Goal: Task Accomplishment & Management: Use online tool/utility

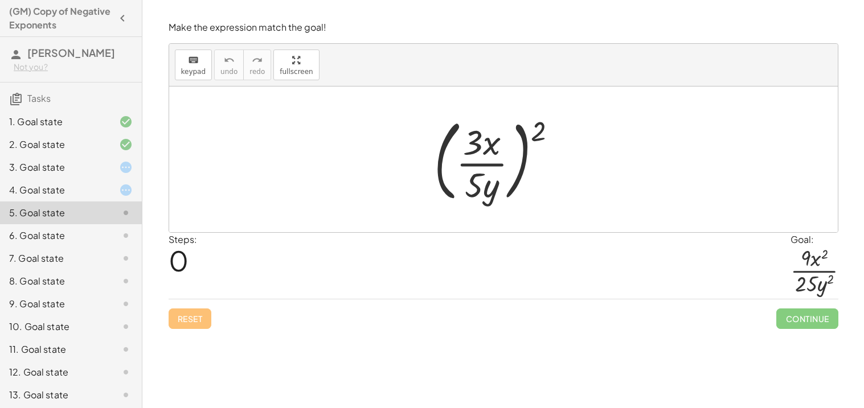
click at [455, 13] on div at bounding box center [502, 7] width 721 height 14
drag, startPoint x: 543, startPoint y: 125, endPoint x: 479, endPoint y: 137, distance: 64.3
click at [479, 137] on div at bounding box center [499, 159] width 143 height 95
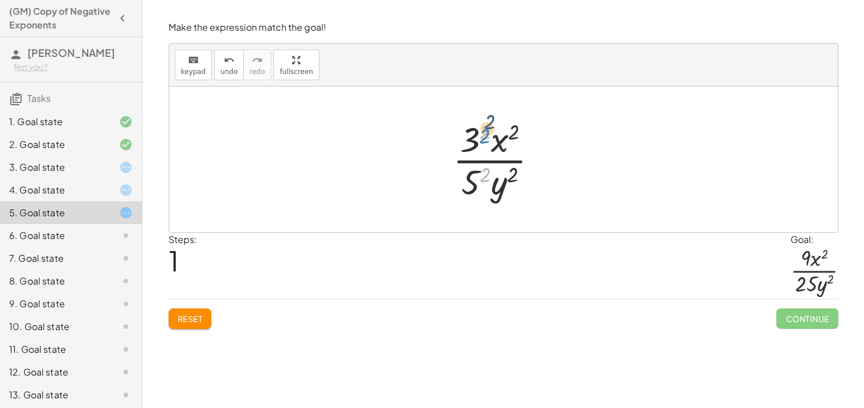
drag, startPoint x: 487, startPoint y: 174, endPoint x: 486, endPoint y: 135, distance: 38.7
click at [486, 135] on div at bounding box center [500, 160] width 106 height 88
drag, startPoint x: 468, startPoint y: 181, endPoint x: 473, endPoint y: 139, distance: 41.9
click at [473, 139] on div at bounding box center [500, 160] width 106 height 88
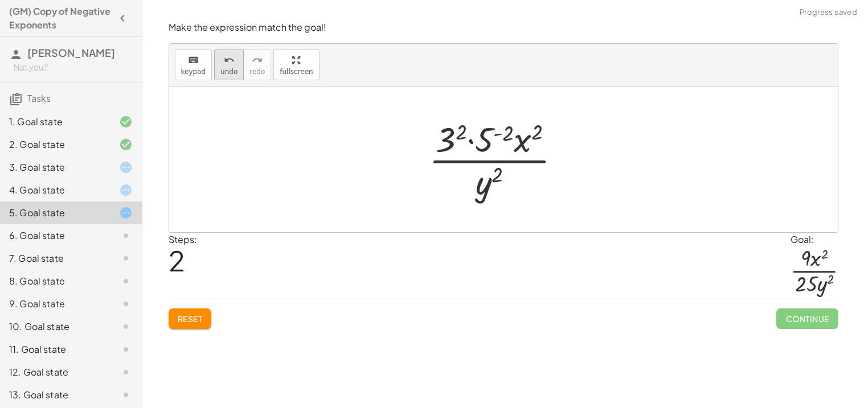
click at [220, 62] on div "undo" at bounding box center [228, 60] width 17 height 14
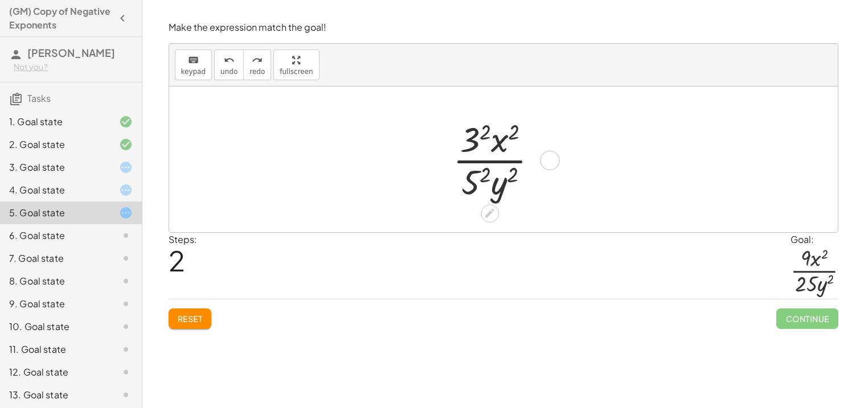
click at [477, 179] on div at bounding box center [500, 160] width 106 height 88
click at [479, 128] on div at bounding box center [499, 160] width 110 height 88
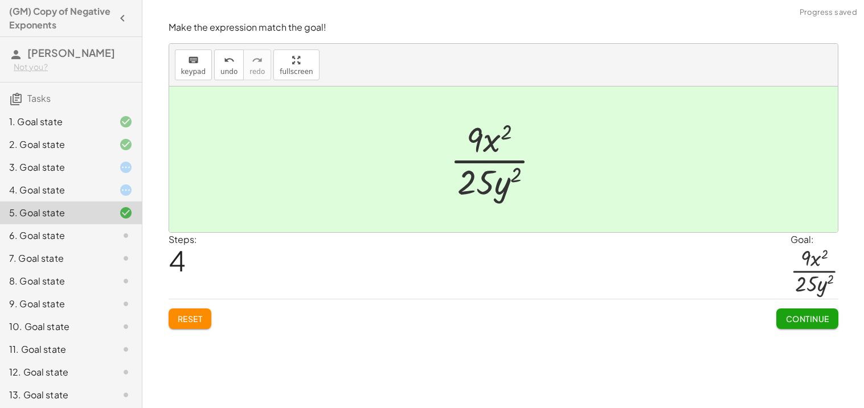
click at [790, 323] on span "Continue" at bounding box center [806, 319] width 43 height 10
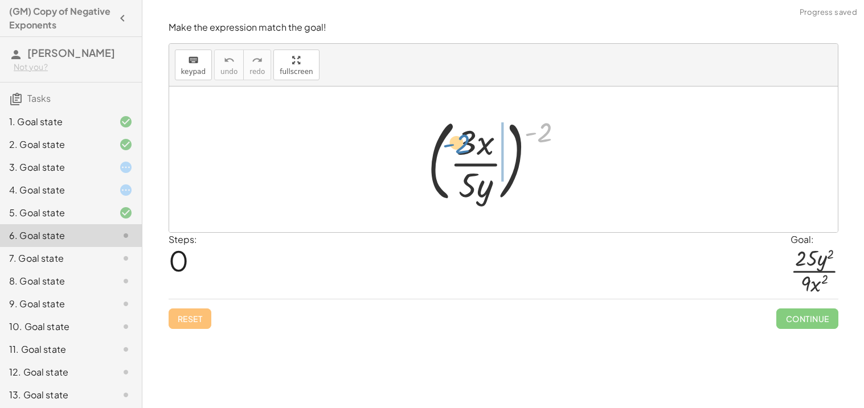
drag, startPoint x: 541, startPoint y: 131, endPoint x: 459, endPoint y: 142, distance: 82.8
click at [459, 142] on div at bounding box center [500, 159] width 156 height 95
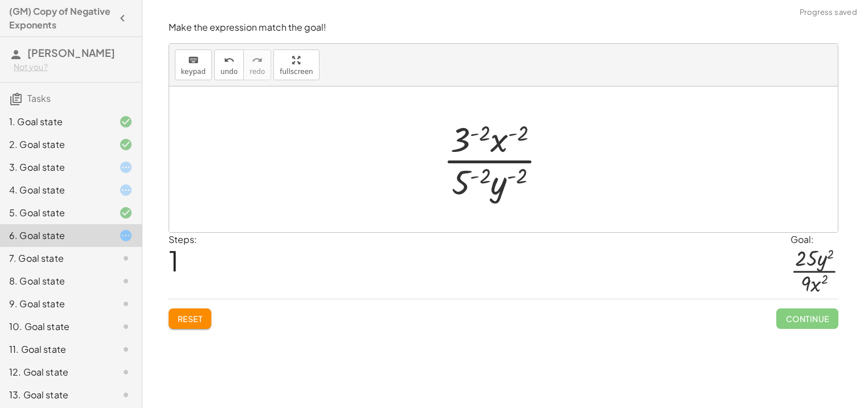
click at [469, 142] on div at bounding box center [499, 160] width 125 height 88
click at [469, 171] on div at bounding box center [499, 160] width 165 height 88
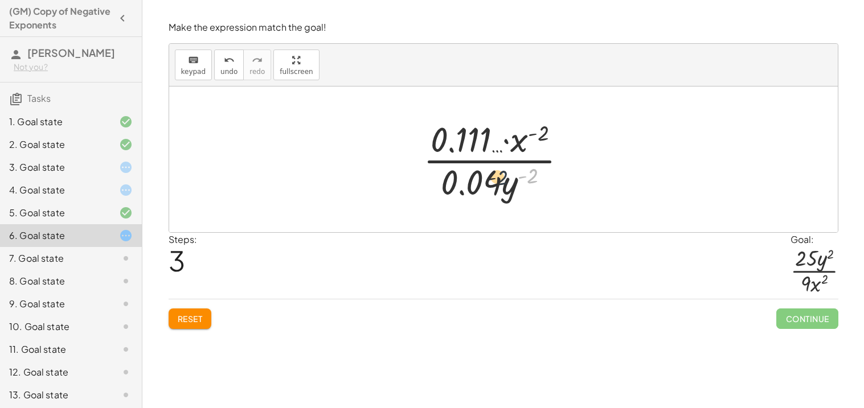
drag, startPoint x: 528, startPoint y: 176, endPoint x: 473, endPoint y: 179, distance: 55.3
click at [473, 179] on div at bounding box center [499, 160] width 165 height 88
drag, startPoint x: 535, startPoint y: 134, endPoint x: 448, endPoint y: 151, distance: 88.9
click at [448, 151] on div at bounding box center [499, 160] width 165 height 88
click at [469, 156] on div at bounding box center [499, 160] width 165 height 88
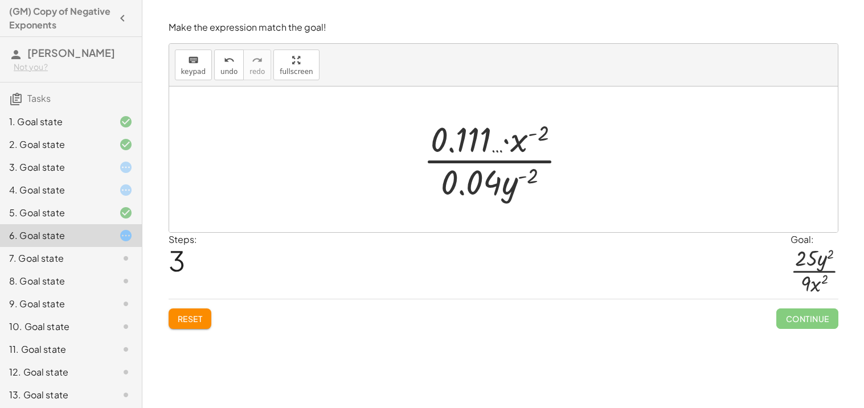
click at [469, 156] on div at bounding box center [499, 160] width 165 height 88
click at [466, 149] on div at bounding box center [499, 160] width 165 height 88
click at [194, 324] on button "Reset" at bounding box center [190, 319] width 43 height 20
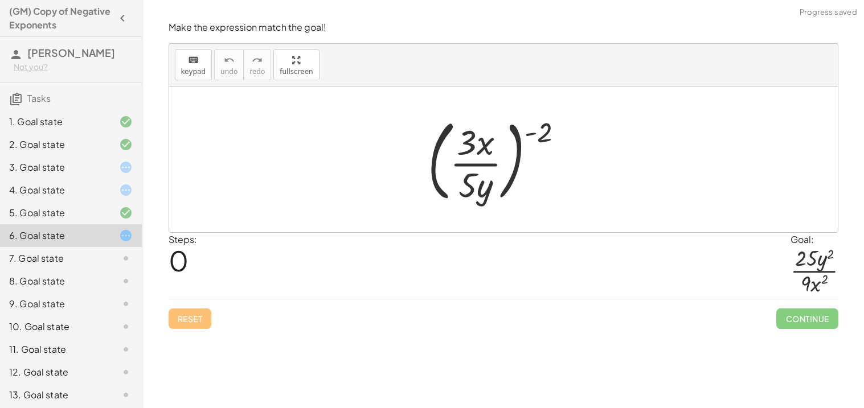
click at [471, 179] on div at bounding box center [500, 159] width 156 height 95
click at [548, 123] on div at bounding box center [500, 159] width 156 height 95
click at [544, 129] on div at bounding box center [500, 159] width 156 height 95
drag, startPoint x: 544, startPoint y: 129, endPoint x: 488, endPoint y: 137, distance: 55.8
click at [488, 137] on div at bounding box center [500, 159] width 156 height 95
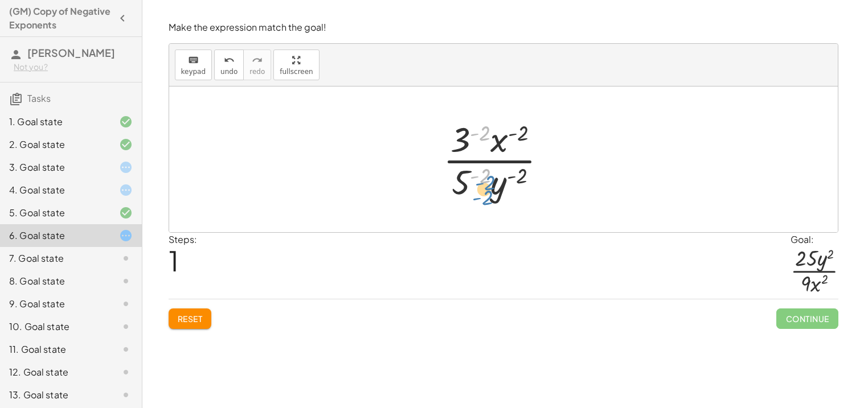
drag, startPoint x: 484, startPoint y: 130, endPoint x: 489, endPoint y: 179, distance: 49.8
click at [489, 179] on div at bounding box center [499, 160] width 125 height 88
drag, startPoint x: 516, startPoint y: 180, endPoint x: 519, endPoint y: 138, distance: 41.7
click at [519, 138] on div at bounding box center [499, 160] width 125 height 88
drag, startPoint x: 463, startPoint y: 135, endPoint x: 519, endPoint y: 185, distance: 74.6
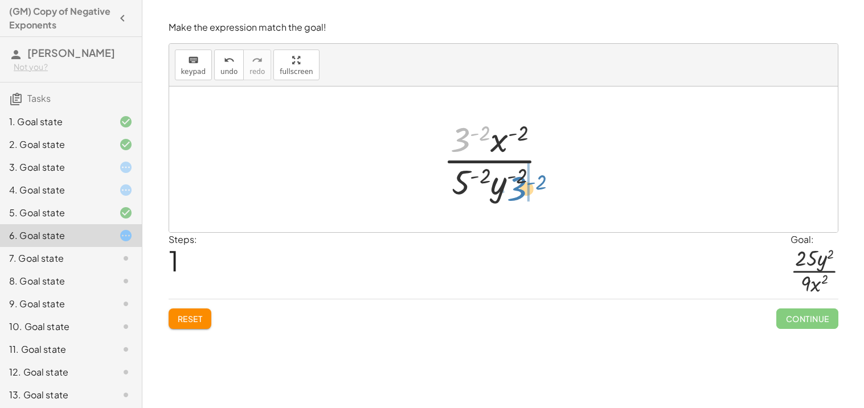
click at [519, 185] on div at bounding box center [499, 160] width 125 height 88
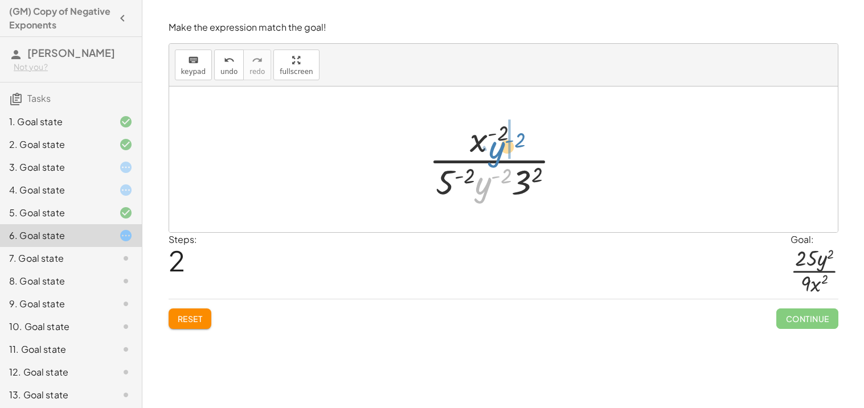
drag, startPoint x: 489, startPoint y: 183, endPoint x: 503, endPoint y: 147, distance: 38.4
click at [503, 147] on div at bounding box center [499, 160] width 153 height 88
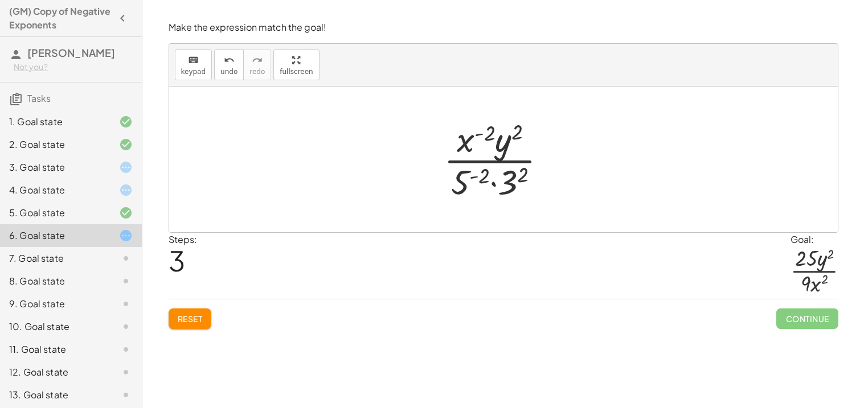
click at [476, 181] on div at bounding box center [500, 160] width 124 height 88
click at [224, 75] on span "undo" at bounding box center [228, 72] width 17 height 8
drag, startPoint x: 459, startPoint y: 182, endPoint x: 504, endPoint y: 182, distance: 45.5
click at [504, 182] on div at bounding box center [500, 160] width 124 height 88
click at [487, 182] on div at bounding box center [500, 160] width 124 height 88
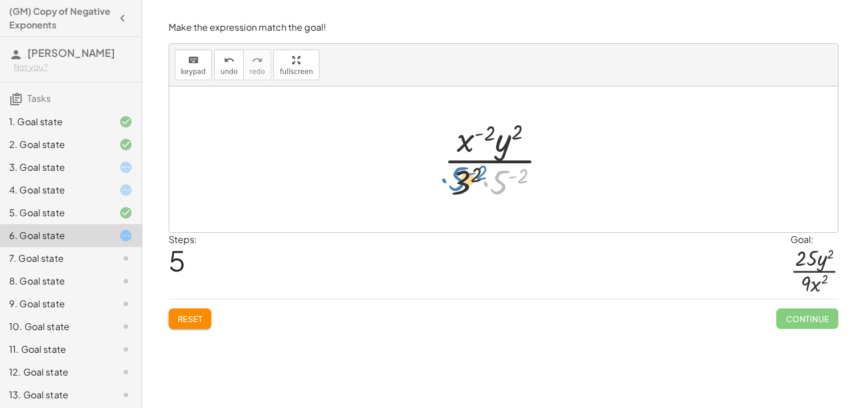
drag, startPoint x: 496, startPoint y: 180, endPoint x: 454, endPoint y: 177, distance: 41.7
click at [454, 177] on div at bounding box center [500, 160] width 124 height 88
click at [480, 134] on div at bounding box center [500, 160] width 124 height 88
click at [486, 132] on div at bounding box center [500, 160] width 124 height 88
drag, startPoint x: 486, startPoint y: 132, endPoint x: 526, endPoint y: 178, distance: 60.5
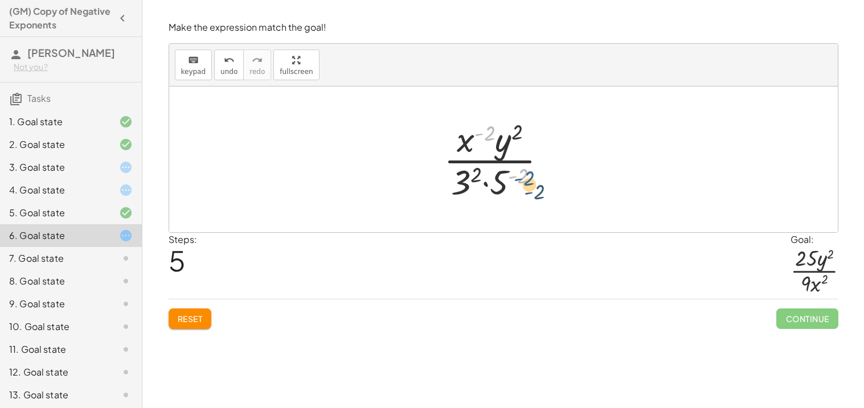
click at [526, 178] on div at bounding box center [500, 160] width 124 height 88
drag, startPoint x: 521, startPoint y: 173, endPoint x: 519, endPoint y: 125, distance: 47.9
click at [519, 125] on div at bounding box center [500, 160] width 124 height 88
click at [519, 180] on div at bounding box center [500, 160] width 124 height 88
drag, startPoint x: 502, startPoint y: 181, endPoint x: 448, endPoint y: 129, distance: 74.9
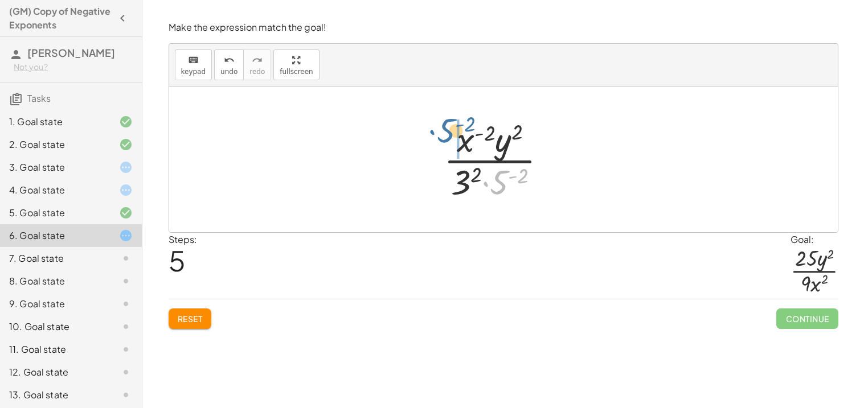
click at [448, 129] on div at bounding box center [500, 160] width 124 height 88
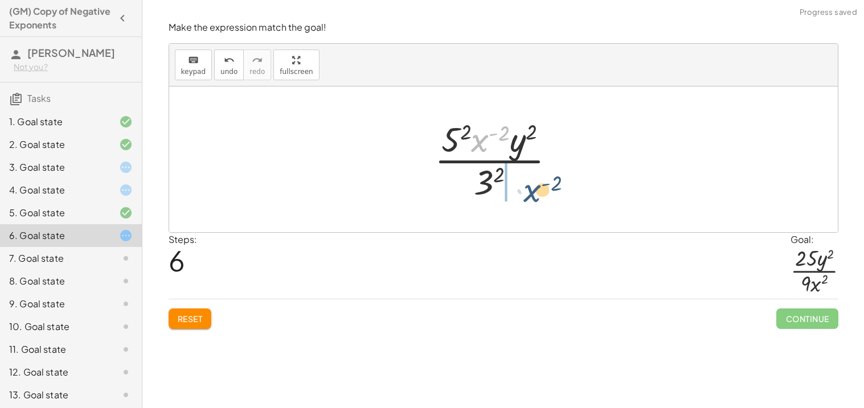
drag, startPoint x: 476, startPoint y: 134, endPoint x: 529, endPoint y: 186, distance: 73.7
click at [529, 186] on div at bounding box center [499, 160] width 141 height 88
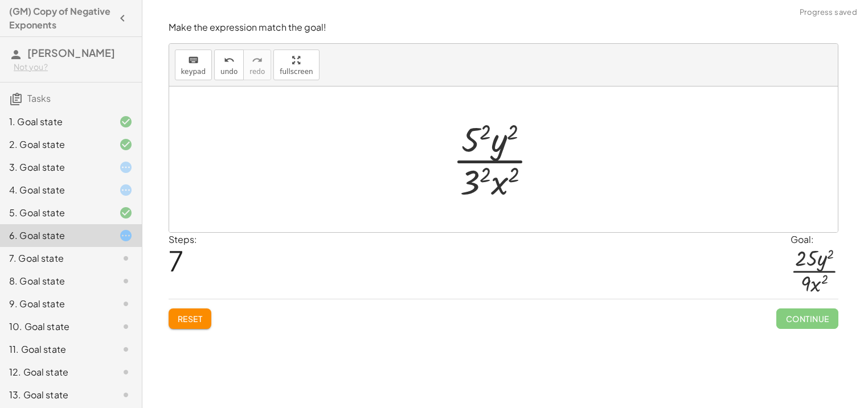
click at [477, 176] on div at bounding box center [500, 160] width 106 height 88
click at [477, 176] on div at bounding box center [499, 160] width 103 height 88
click at [475, 149] on div at bounding box center [499, 160] width 103 height 88
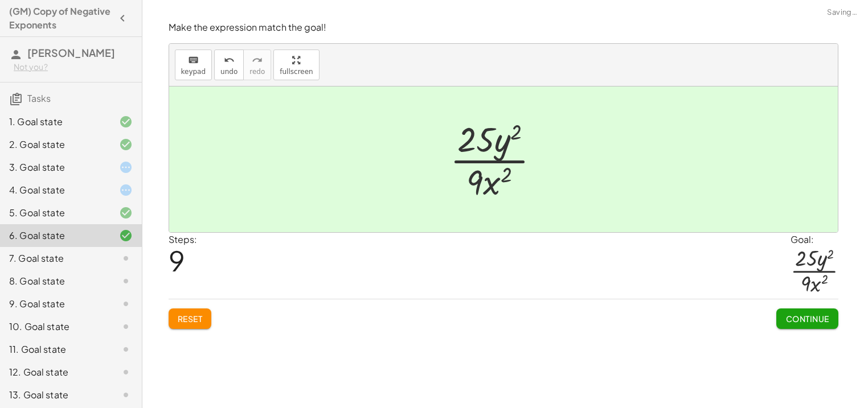
click at [777, 306] on div "Continue" at bounding box center [806, 314] width 61 height 30
click at [780, 309] on button "Continue" at bounding box center [806, 319] width 61 height 20
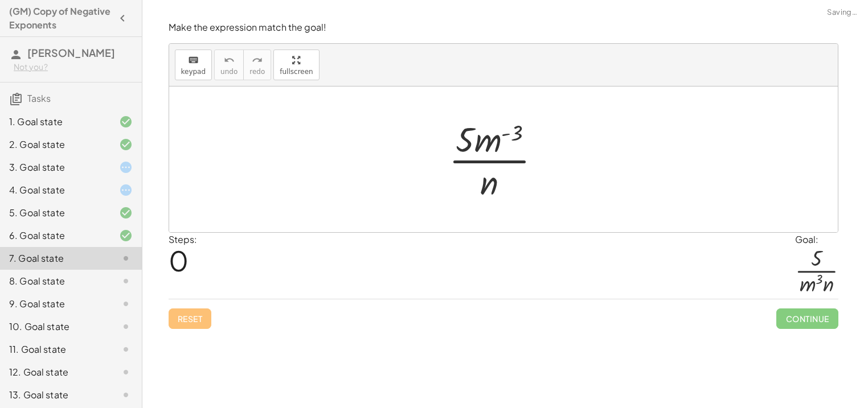
click at [477, 139] on div at bounding box center [499, 160] width 113 height 88
drag, startPoint x: 520, startPoint y: 132, endPoint x: 478, endPoint y: 133, distance: 42.2
click at [478, 133] on div at bounding box center [499, 160] width 113 height 88
drag, startPoint x: 516, startPoint y: 131, endPoint x: 467, endPoint y: 179, distance: 68.4
click at [467, 179] on div at bounding box center [499, 160] width 113 height 88
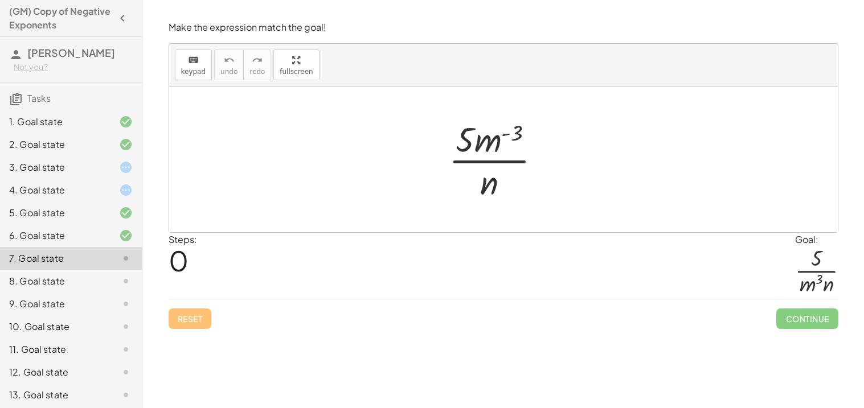
click at [514, 132] on div at bounding box center [499, 160] width 113 height 88
drag, startPoint x: 517, startPoint y: 126, endPoint x: 503, endPoint y: 169, distance: 45.2
click at [503, 169] on div at bounding box center [499, 160] width 113 height 88
drag, startPoint x: 490, startPoint y: 147, endPoint x: 476, endPoint y: 184, distance: 40.0
click at [476, 184] on div at bounding box center [499, 160] width 113 height 88
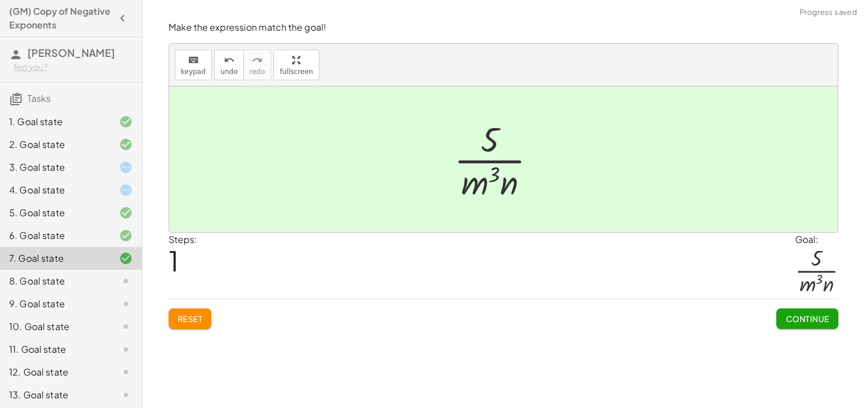
click at [787, 321] on span "Continue" at bounding box center [806, 319] width 43 height 10
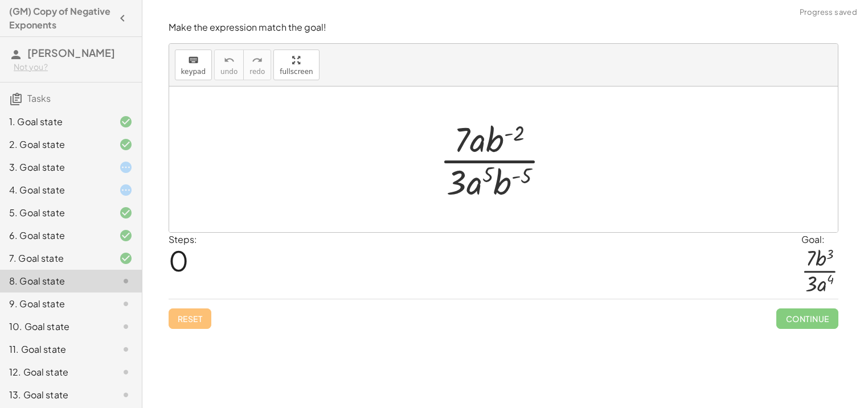
click at [126, 179] on div "4. Goal state" at bounding box center [71, 190] width 142 height 23
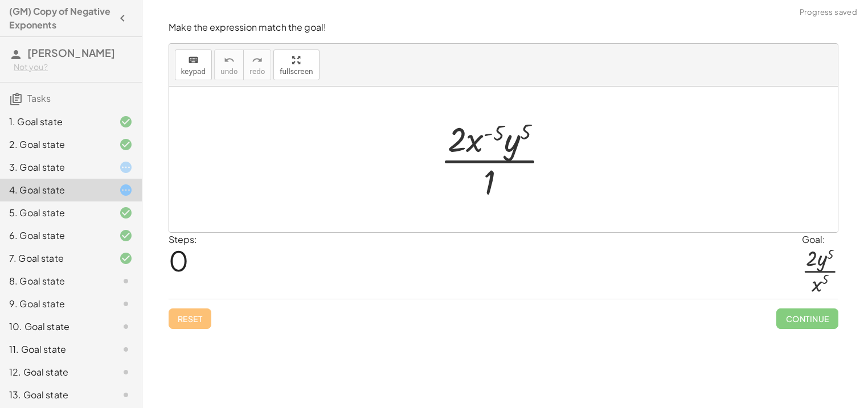
click at [111, 162] on div at bounding box center [117, 168] width 32 height 14
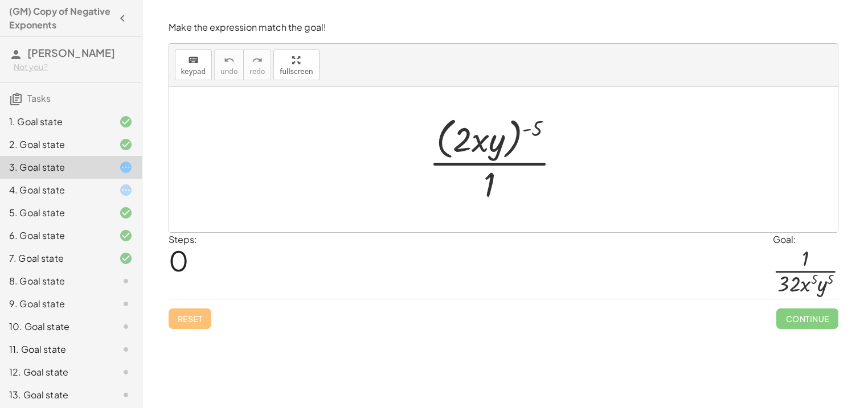
click at [535, 125] on div at bounding box center [499, 159] width 153 height 93
drag, startPoint x: 542, startPoint y: 128, endPoint x: 499, endPoint y: 126, distance: 42.7
click at [499, 126] on div at bounding box center [499, 159] width 153 height 93
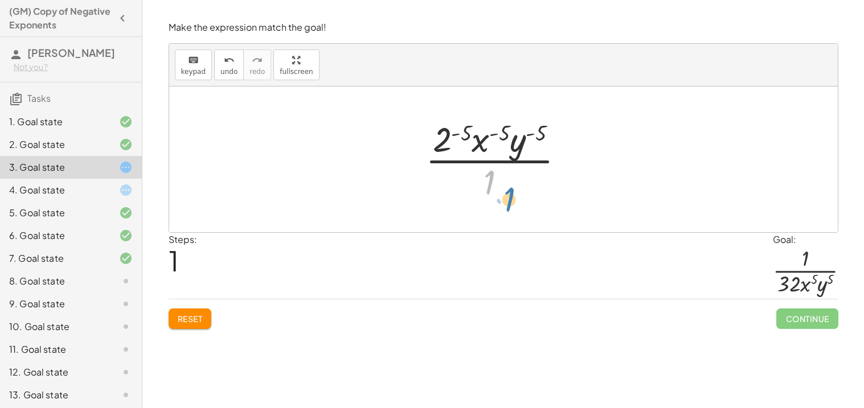
drag, startPoint x: 488, startPoint y: 178, endPoint x: 508, endPoint y: 201, distance: 30.7
click at [508, 201] on div at bounding box center [499, 160] width 159 height 88
drag, startPoint x: 445, startPoint y: 140, endPoint x: 446, endPoint y: 182, distance: 42.1
click at [446, 182] on div at bounding box center [499, 160] width 159 height 88
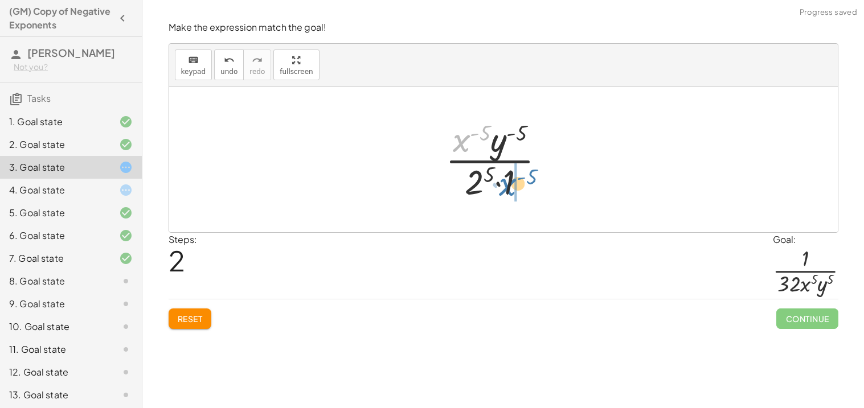
drag, startPoint x: 468, startPoint y: 137, endPoint x: 512, endPoint y: 180, distance: 62.4
click at [512, 180] on div at bounding box center [499, 160] width 121 height 88
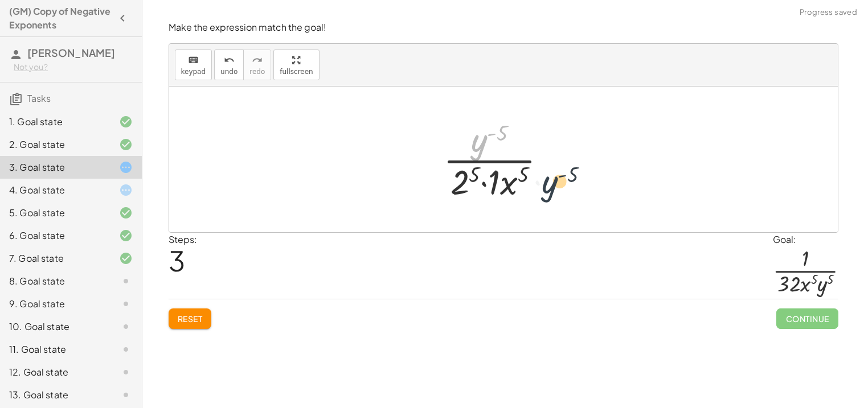
drag, startPoint x: 478, startPoint y: 148, endPoint x: 550, endPoint y: 192, distance: 84.1
click at [550, 192] on div at bounding box center [499, 160] width 124 height 88
drag, startPoint x: 478, startPoint y: 148, endPoint x: 488, endPoint y: 188, distance: 41.1
click at [488, 188] on div at bounding box center [499, 160] width 124 height 88
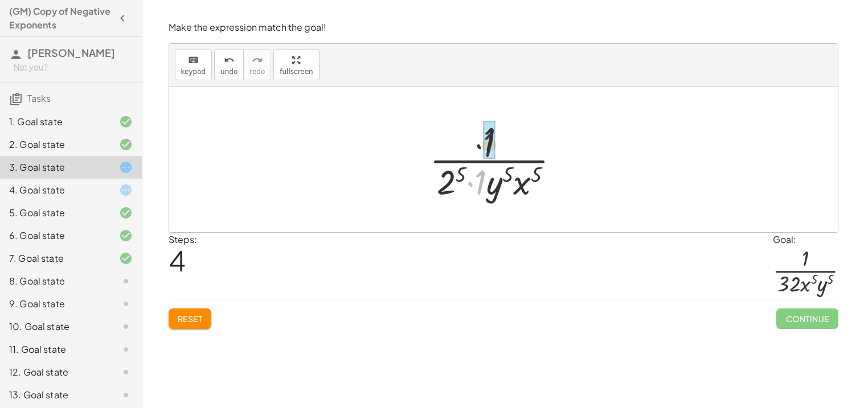
drag, startPoint x: 480, startPoint y: 180, endPoint x: 484, endPoint y: 159, distance: 21.4
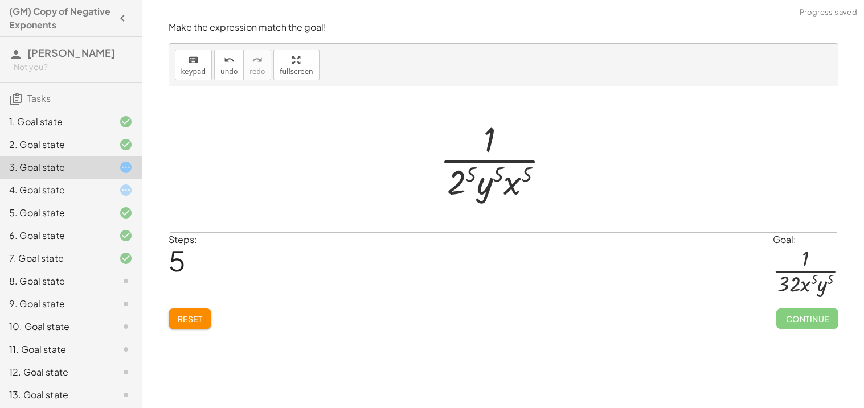
click at [465, 174] on div at bounding box center [500, 160] width 132 height 88
drag, startPoint x: 520, startPoint y: 184, endPoint x: 491, endPoint y: 182, distance: 29.7
click at [491, 182] on div at bounding box center [499, 160] width 140 height 88
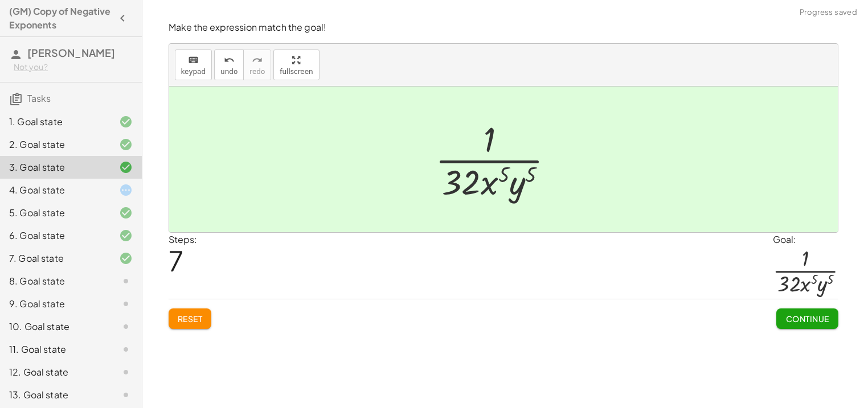
click at [823, 315] on span "Continue" at bounding box center [806, 319] width 43 height 10
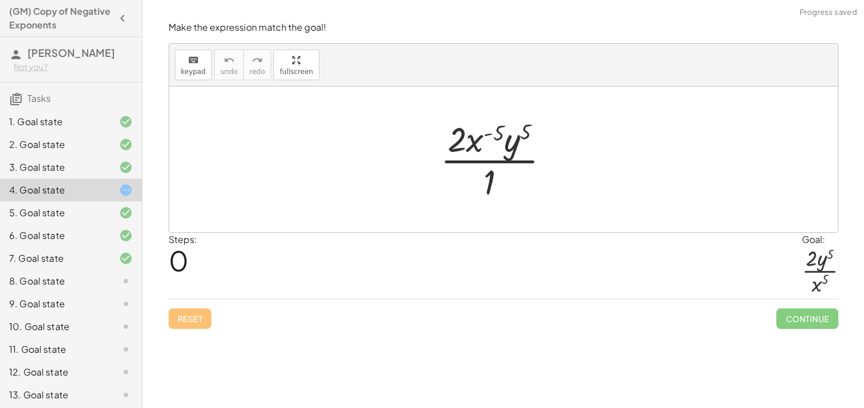
click at [495, 134] on div at bounding box center [499, 160] width 130 height 88
drag, startPoint x: 500, startPoint y: 133, endPoint x: 469, endPoint y: 134, distance: 31.4
click at [469, 134] on div at bounding box center [499, 160] width 130 height 88
drag, startPoint x: 470, startPoint y: 144, endPoint x: 470, endPoint y: 185, distance: 41.0
click at [470, 185] on div at bounding box center [499, 160] width 130 height 88
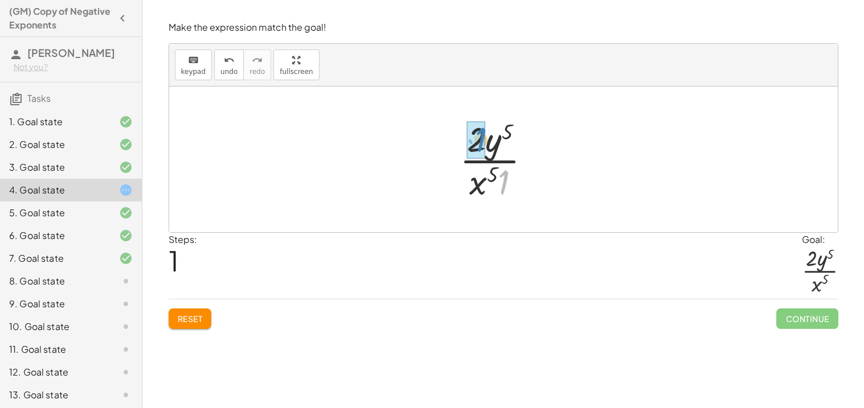
drag, startPoint x: 507, startPoint y: 172, endPoint x: 483, endPoint y: 130, distance: 48.7
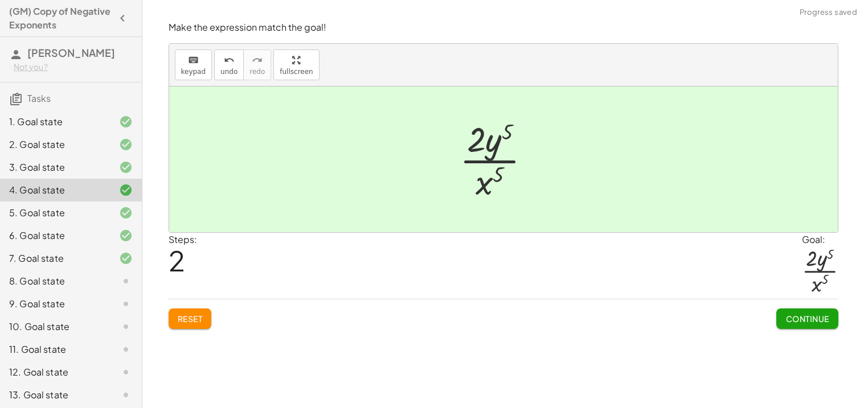
click at [810, 321] on span "Continue" at bounding box center [806, 319] width 43 height 10
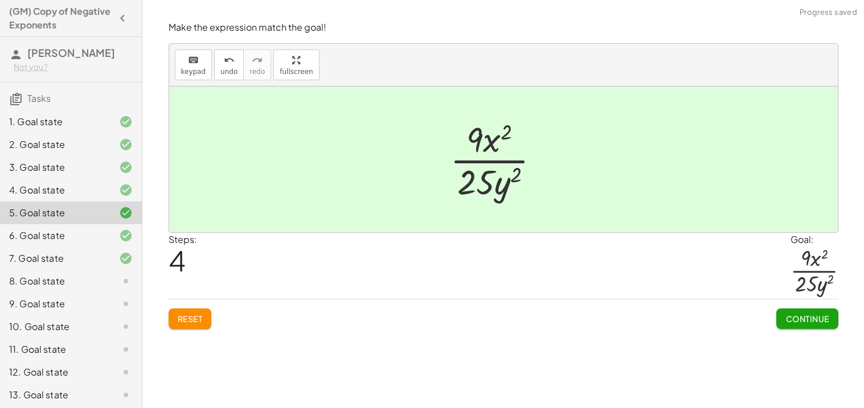
click at [108, 274] on div at bounding box center [117, 281] width 32 height 14
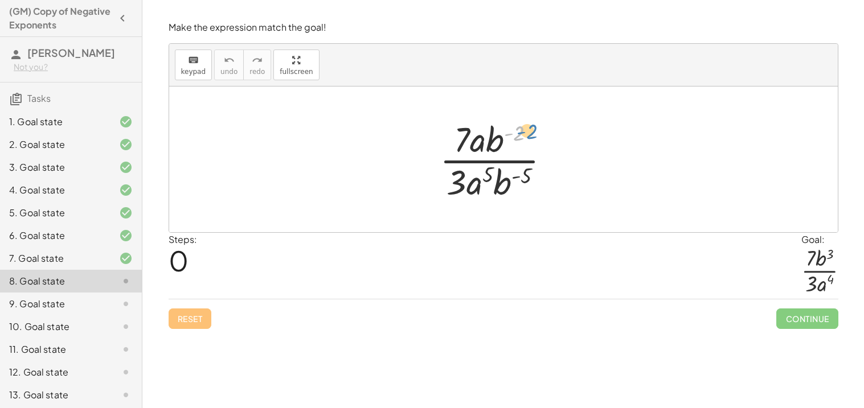
drag, startPoint x: 523, startPoint y: 130, endPoint x: 545, endPoint y: 128, distance: 22.3
click at [545, 128] on div at bounding box center [499, 160] width 131 height 88
drag, startPoint x: 496, startPoint y: 134, endPoint x: 488, endPoint y: 186, distance: 51.9
click at [488, 186] on div at bounding box center [499, 160] width 131 height 88
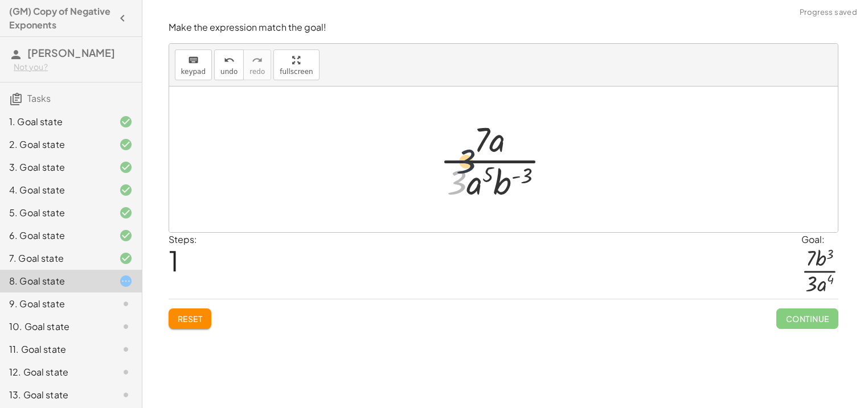
drag, startPoint x: 465, startPoint y: 184, endPoint x: 485, endPoint y: 149, distance: 41.0
click at [485, 149] on div at bounding box center [500, 160] width 132 height 88
click at [422, 167] on div "· 7 · a · b ( - 2 ) · 3 · a 5 · b ( - 5 ) · 7 · a · 3 · a 5 · b ( − 5 + 2 ) · 7…" at bounding box center [503, 159] width 162 height 93
drag, startPoint x: 476, startPoint y: 188, endPoint x: 522, endPoint y: 146, distance: 62.0
click at [522, 146] on div at bounding box center [500, 160] width 132 height 88
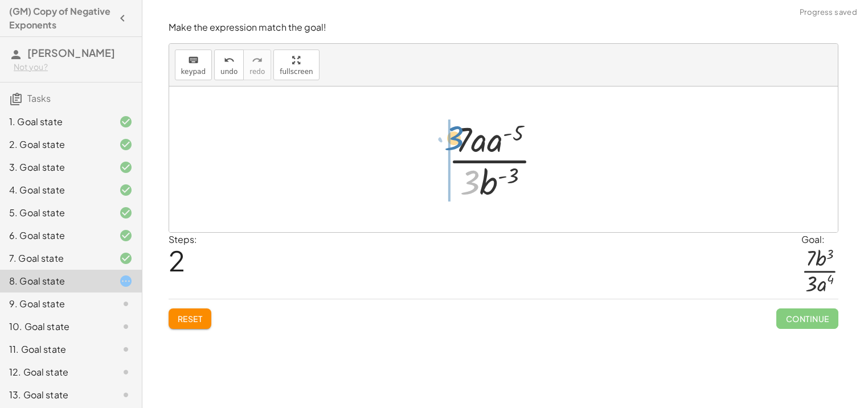
drag, startPoint x: 472, startPoint y: 178, endPoint x: 455, endPoint y: 134, distance: 47.4
click at [455, 134] on div at bounding box center [499, 160] width 114 height 88
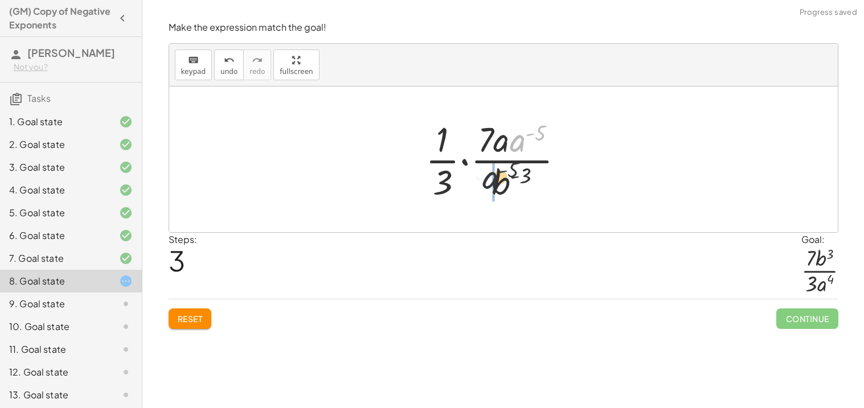
drag, startPoint x: 532, startPoint y: 136, endPoint x: 494, endPoint y: 180, distance: 58.1
click at [494, 180] on div at bounding box center [499, 160] width 159 height 88
click at [228, 67] on button "undo undo" at bounding box center [229, 65] width 30 height 31
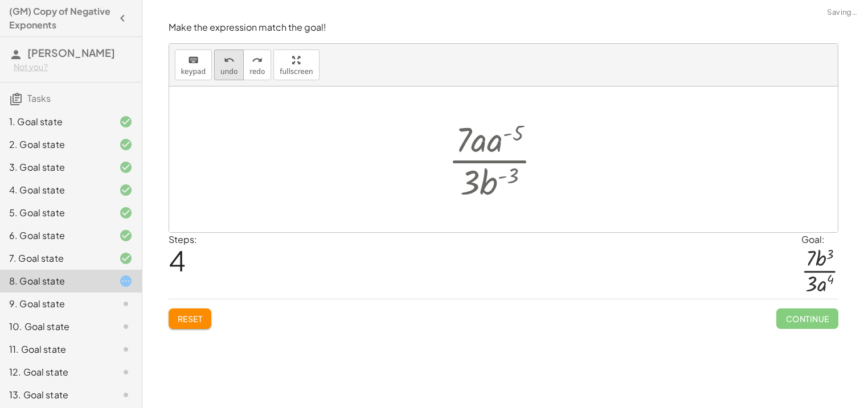
click at [228, 67] on button "undo undo" at bounding box center [229, 65] width 30 height 31
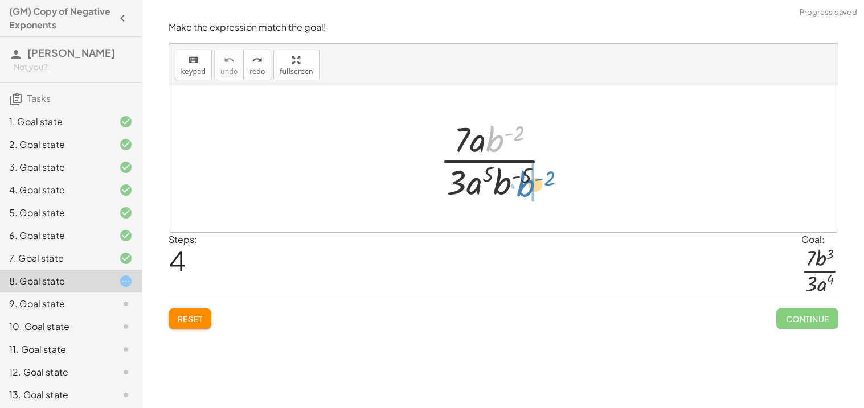
drag, startPoint x: 492, startPoint y: 149, endPoint x: 525, endPoint y: 195, distance: 56.4
click at [525, 195] on div at bounding box center [499, 160] width 131 height 88
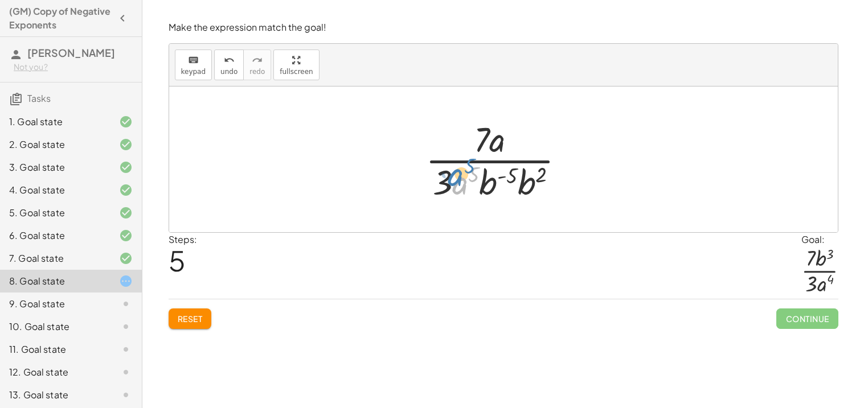
drag, startPoint x: 454, startPoint y: 186, endPoint x: 449, endPoint y: 180, distance: 8.1
click at [449, 180] on div at bounding box center [500, 160] width 160 height 88
drag, startPoint x: 463, startPoint y: 187, endPoint x: 523, endPoint y: 142, distance: 75.3
click at [523, 142] on div at bounding box center [500, 160] width 160 height 88
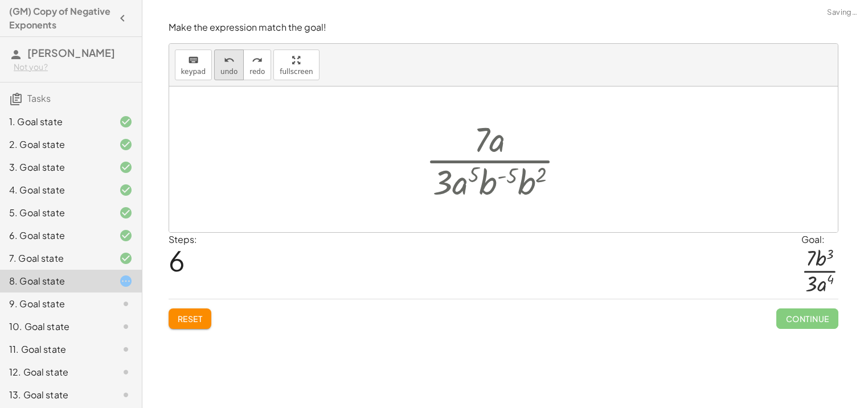
click at [215, 73] on button "undo undo" at bounding box center [229, 65] width 30 height 31
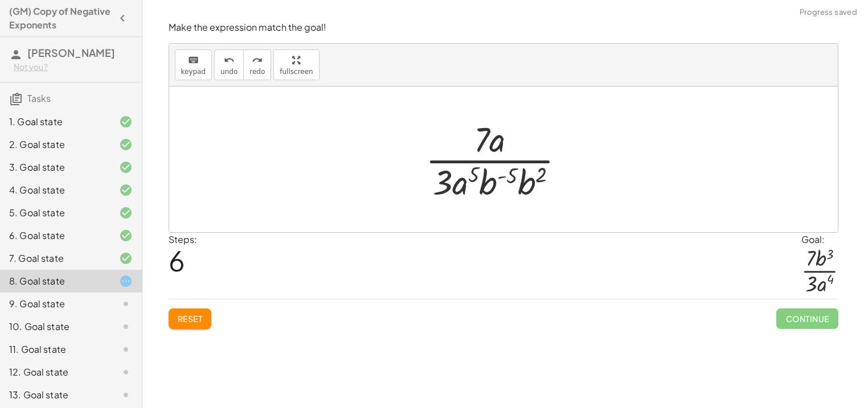
click at [506, 178] on div at bounding box center [500, 160] width 160 height 88
drag, startPoint x: 500, startPoint y: 178, endPoint x: 489, endPoint y: 191, distance: 16.9
click at [489, 191] on div at bounding box center [500, 160] width 160 height 88
click at [503, 179] on div at bounding box center [499, 160] width 172 height 88
click at [517, 172] on div at bounding box center [500, 160] width 160 height 88
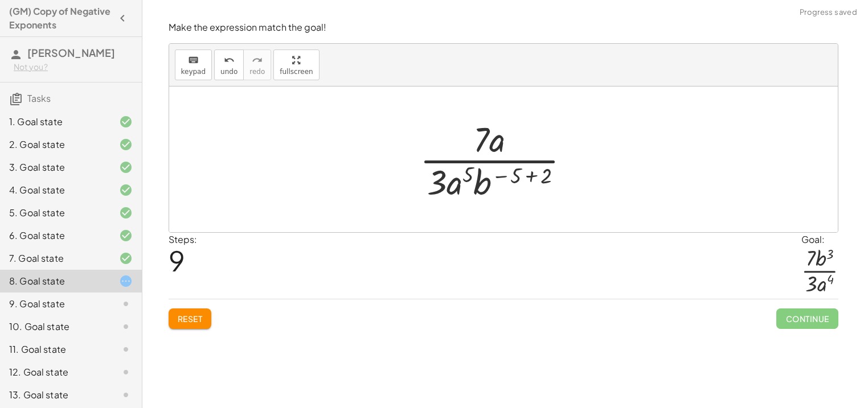
click at [517, 172] on div at bounding box center [499, 160] width 171 height 88
click at [527, 174] on div at bounding box center [499, 160] width 171 height 88
click at [523, 173] on div at bounding box center [500, 160] width 132 height 88
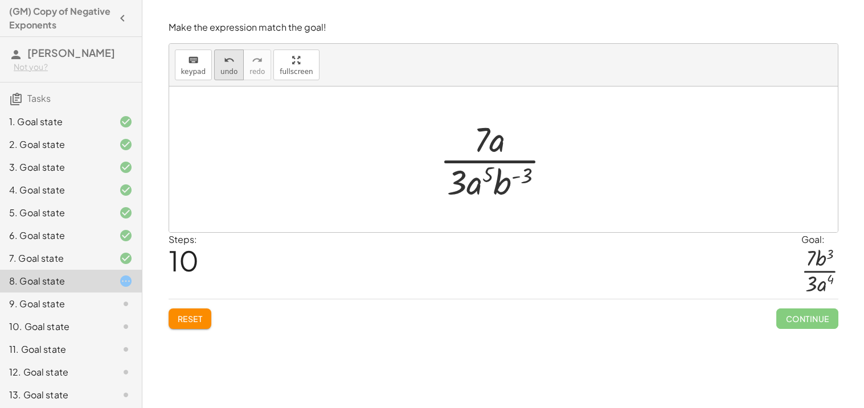
click at [227, 67] on button "undo undo" at bounding box center [229, 65] width 30 height 31
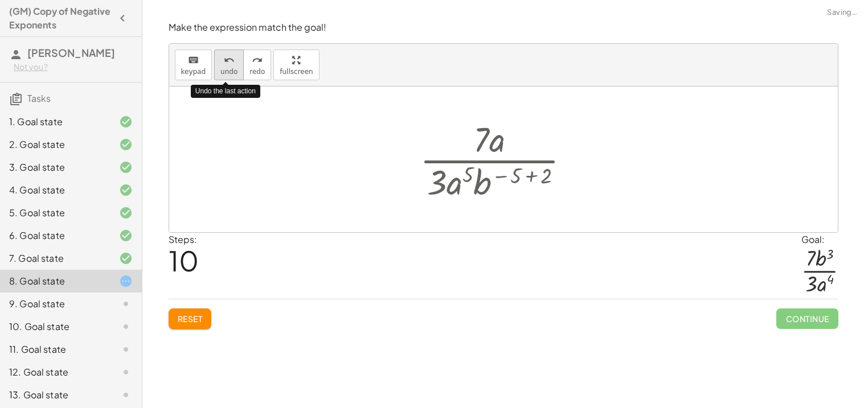
click at [227, 67] on button "undo undo" at bounding box center [229, 65] width 30 height 31
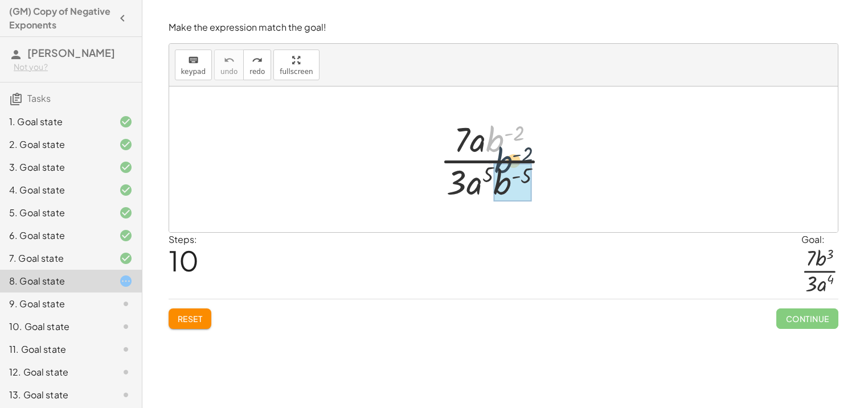
drag, startPoint x: 496, startPoint y: 136, endPoint x: 505, endPoint y: 158, distance: 23.3
click at [505, 158] on div at bounding box center [499, 160] width 131 height 88
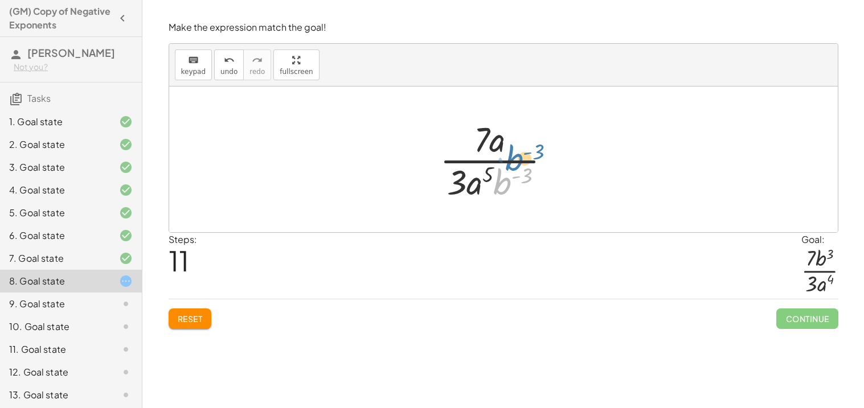
drag, startPoint x: 506, startPoint y: 183, endPoint x: 523, endPoint y: 147, distance: 39.2
click at [523, 147] on div at bounding box center [500, 160] width 132 height 88
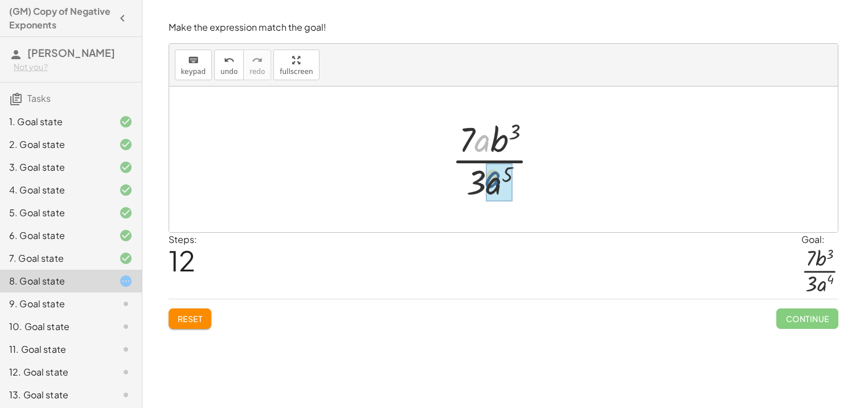
drag, startPoint x: 486, startPoint y: 147, endPoint x: 497, endPoint y: 184, distance: 38.6
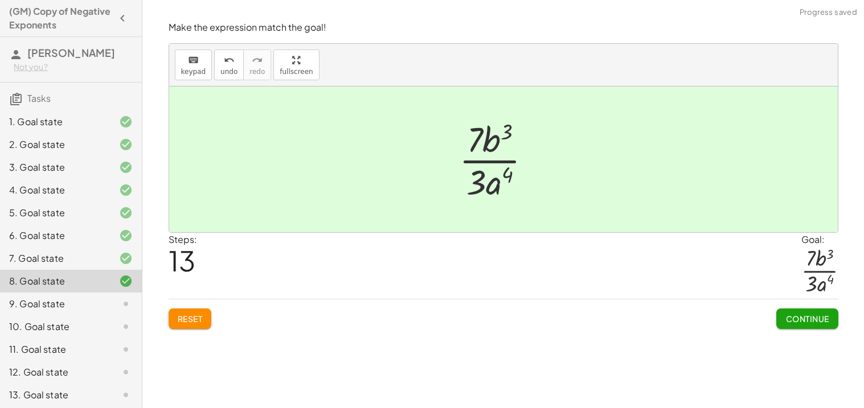
click at [804, 319] on span "Continue" at bounding box center [806, 319] width 43 height 10
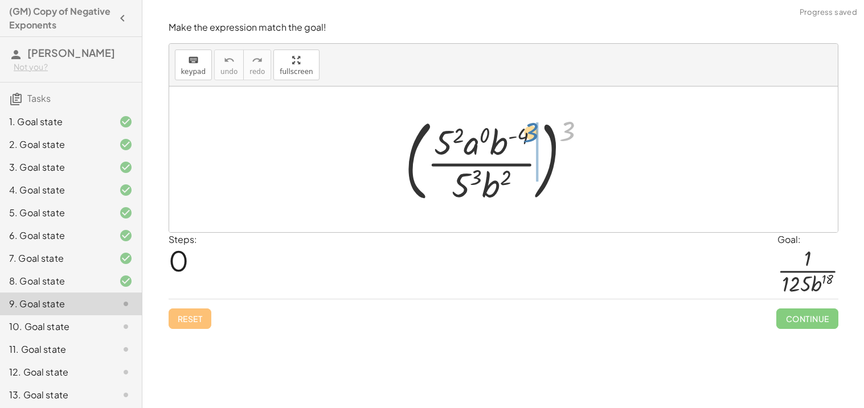
drag, startPoint x: 569, startPoint y: 128, endPoint x: 501, endPoint y: 130, distance: 68.4
click at [501, 130] on div at bounding box center [500, 159] width 202 height 95
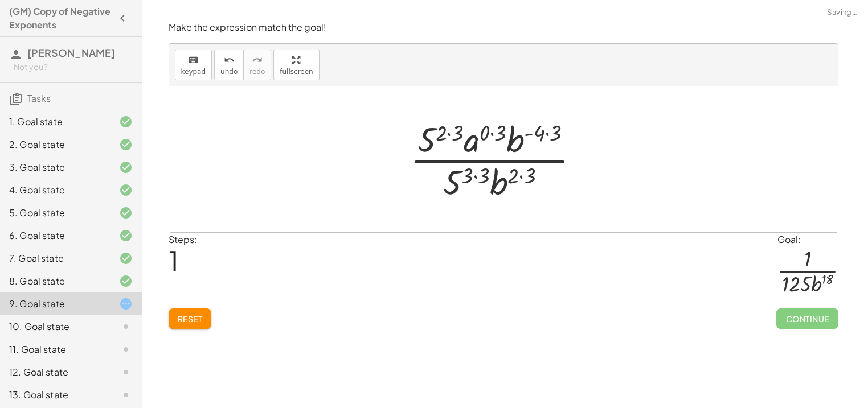
click at [494, 129] on div at bounding box center [499, 160] width 190 height 88
click at [461, 132] on div at bounding box center [500, 160] width 174 height 88
click at [526, 139] on div at bounding box center [499, 160] width 157 height 88
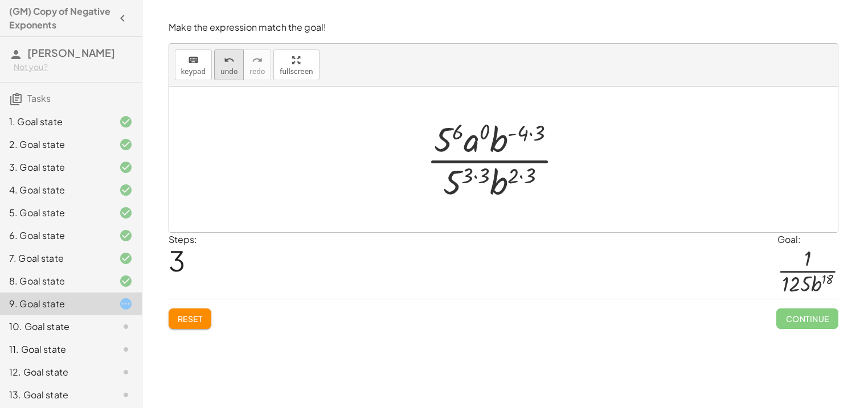
click at [224, 56] on icon "undo" at bounding box center [229, 61] width 11 height 14
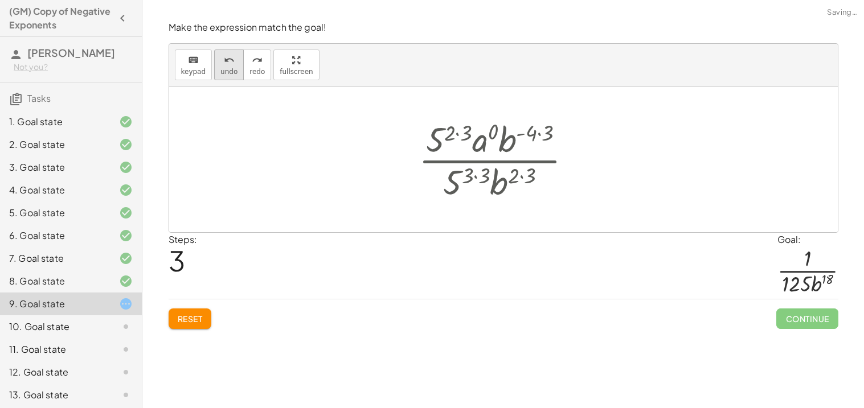
click at [224, 56] on icon "undo" at bounding box center [229, 61] width 11 height 14
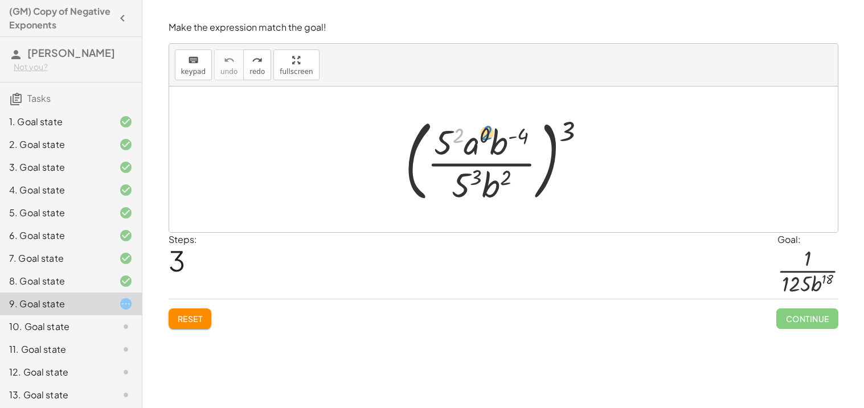
drag, startPoint x: 455, startPoint y: 129, endPoint x: 484, endPoint y: 126, distance: 29.2
click at [484, 126] on div at bounding box center [500, 159] width 202 height 95
drag, startPoint x: 527, startPoint y: 133, endPoint x: 512, endPoint y: 175, distance: 44.8
click at [512, 175] on div at bounding box center [500, 159] width 202 height 95
drag, startPoint x: 572, startPoint y: 137, endPoint x: 512, endPoint y: 142, distance: 60.0
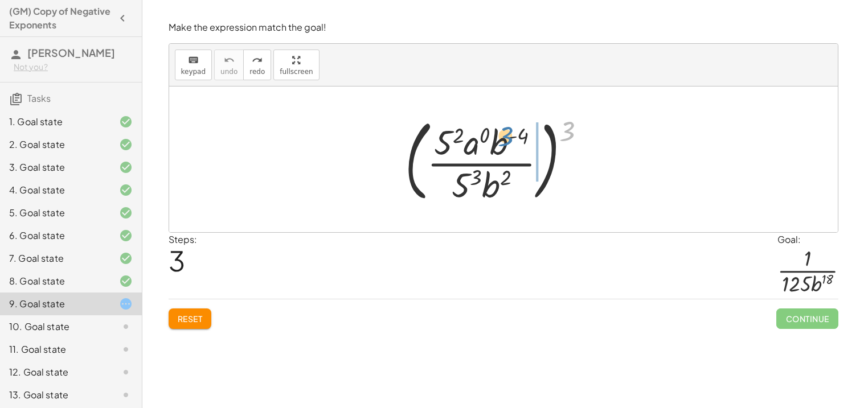
click at [512, 142] on div at bounding box center [500, 159] width 202 height 95
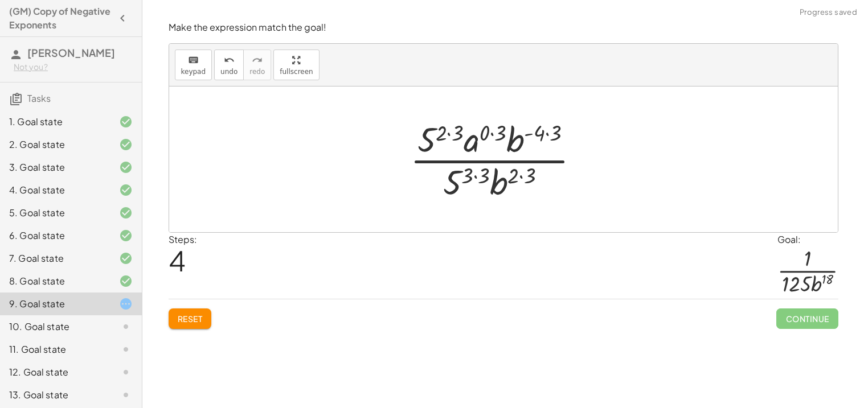
click at [446, 134] on div at bounding box center [499, 160] width 190 height 88
click at [425, 138] on div at bounding box center [499, 160] width 190 height 88
click at [491, 134] on div at bounding box center [499, 160] width 190 height 88
click at [531, 132] on div at bounding box center [500, 160] width 174 height 88
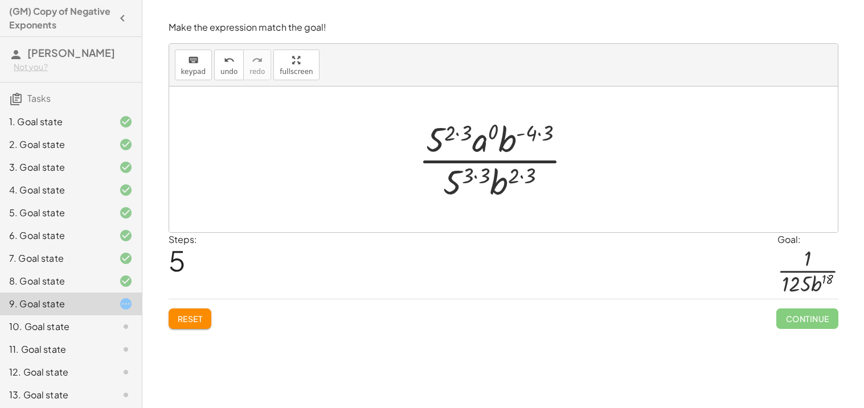
click at [545, 130] on div at bounding box center [500, 160] width 174 height 88
click at [457, 135] on div at bounding box center [499, 160] width 164 height 88
click at [467, 134] on div at bounding box center [499, 160] width 164 height 88
click at [476, 174] on div at bounding box center [500, 160] width 148 height 88
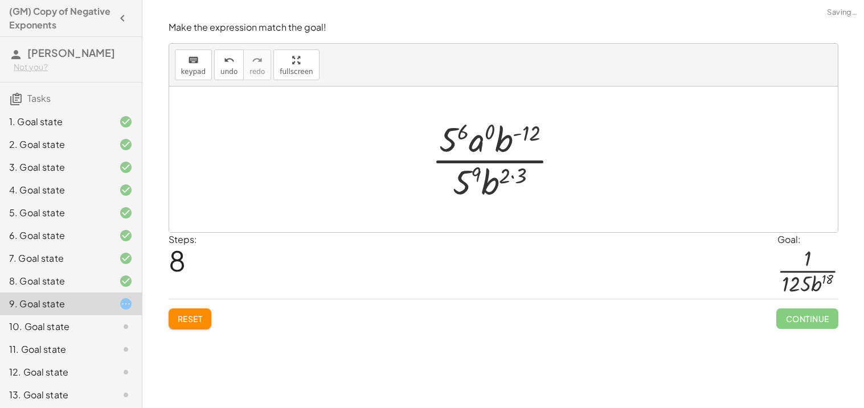
click at [511, 172] on div at bounding box center [500, 160] width 148 height 88
drag, startPoint x: 511, startPoint y: 144, endPoint x: 540, endPoint y: 200, distance: 63.1
click at [540, 200] on div at bounding box center [500, 160] width 148 height 88
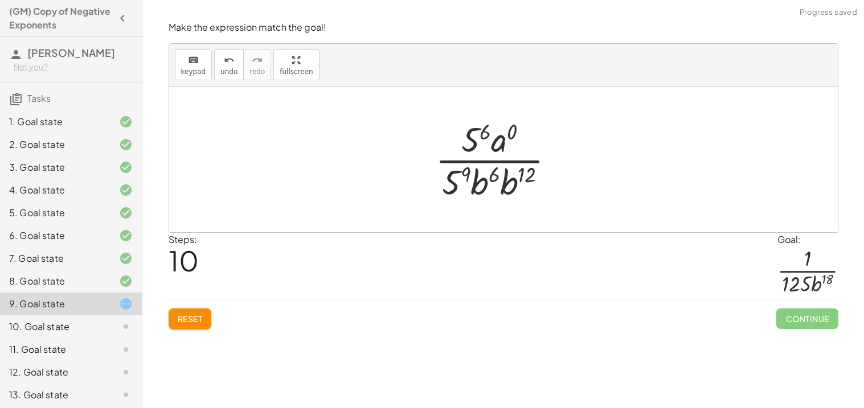
click at [498, 178] on div at bounding box center [499, 160] width 140 height 88
click at [500, 184] on div at bounding box center [499, 160] width 140 height 88
click at [510, 178] on div at bounding box center [499, 160] width 141 height 88
click at [472, 146] on div at bounding box center [499, 160] width 112 height 88
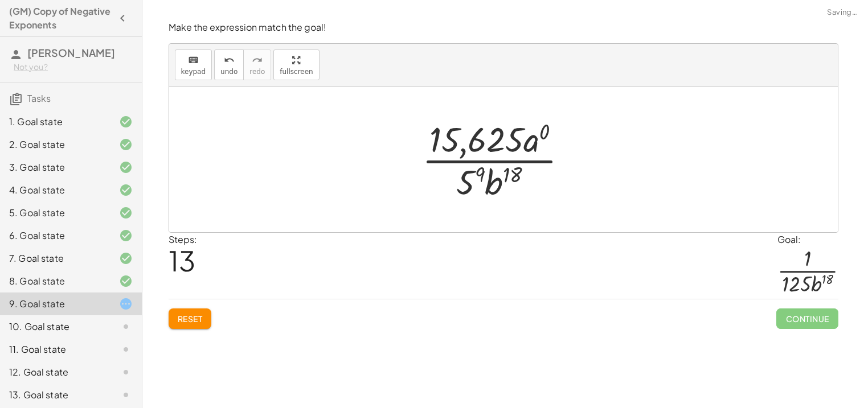
click at [465, 176] on div at bounding box center [499, 160] width 166 height 88
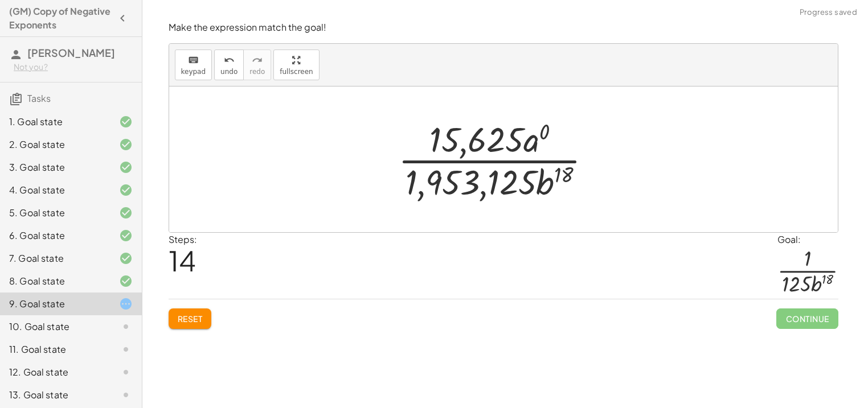
click at [480, 153] on div at bounding box center [499, 160] width 214 height 88
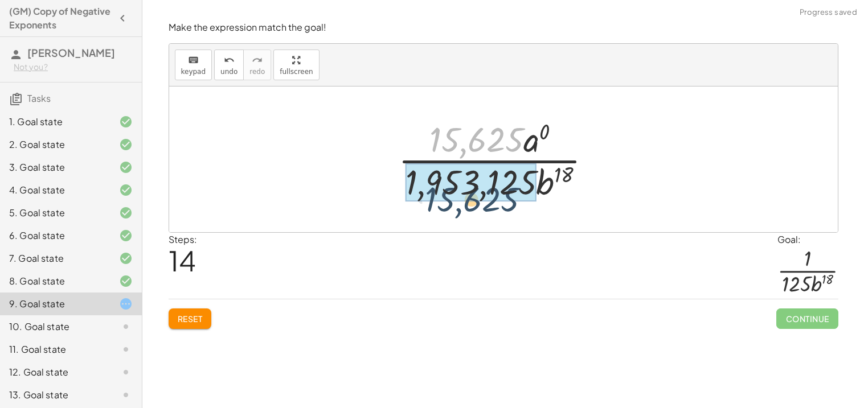
drag, startPoint x: 482, startPoint y: 139, endPoint x: 477, endPoint y: 199, distance: 60.5
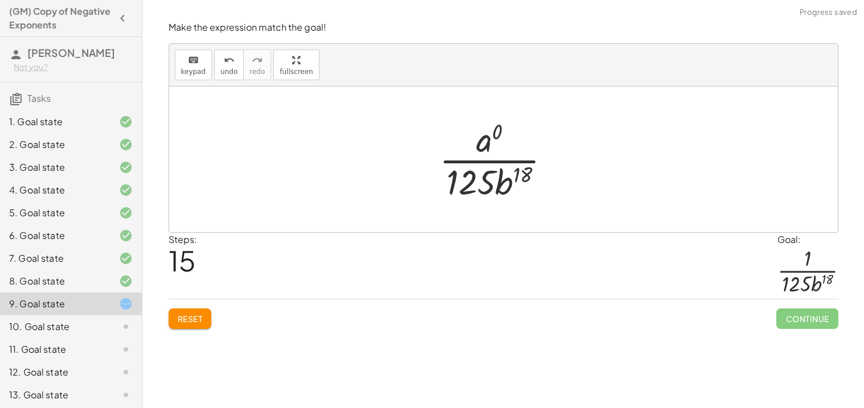
click at [494, 135] on div at bounding box center [499, 160] width 133 height 88
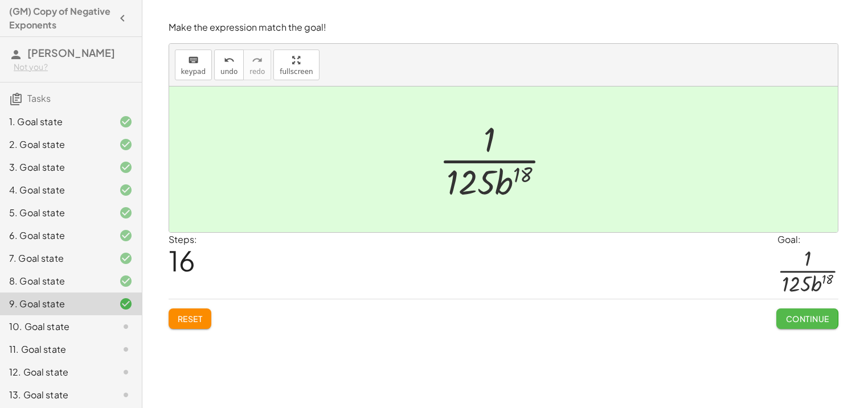
click at [832, 310] on button "Continue" at bounding box center [806, 319] width 61 height 20
